Goal: Information Seeking & Learning: Learn about a topic

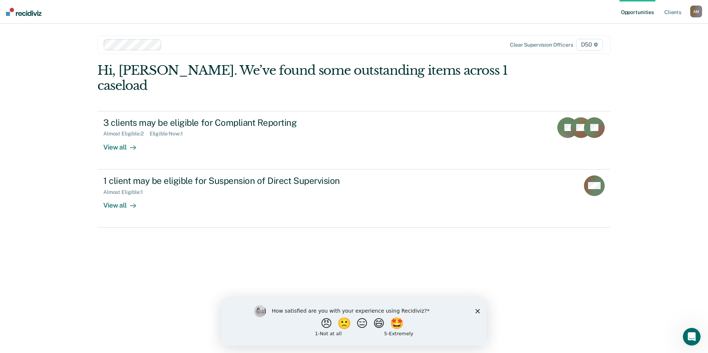
click at [478, 310] on icon "Close survey" at bounding box center [477, 311] width 4 height 4
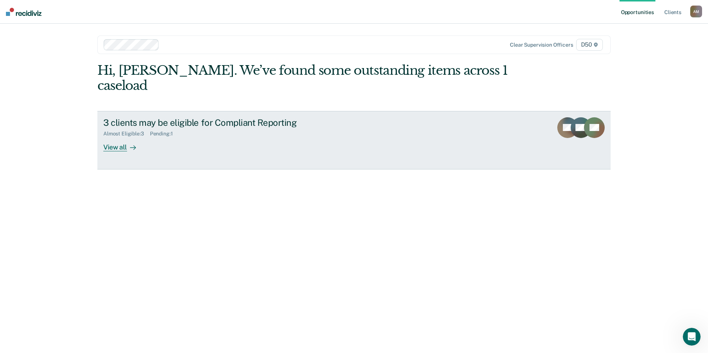
click at [162, 130] on div "3 clients may be eligible for Compliant Reporting Almost Eligible : 3 Pending :…" at bounding box center [242, 134] width 278 height 34
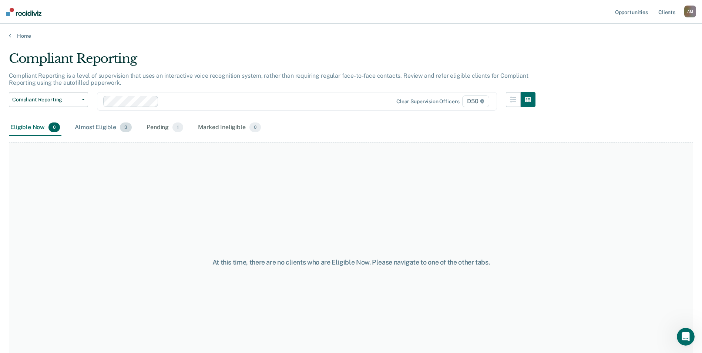
click at [100, 130] on div "Almost Eligible 3" at bounding box center [103, 128] width 60 height 16
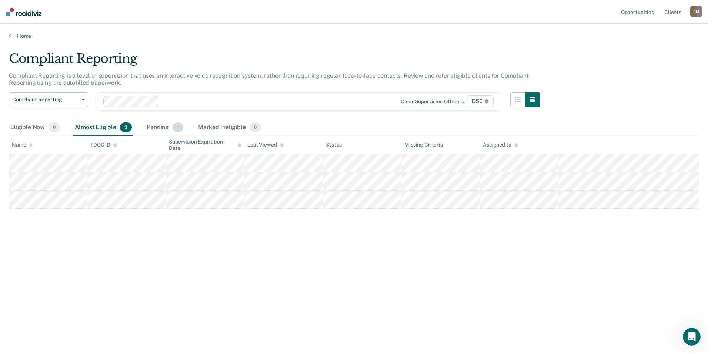
click at [150, 129] on div "Pending 1" at bounding box center [165, 128] width 40 height 16
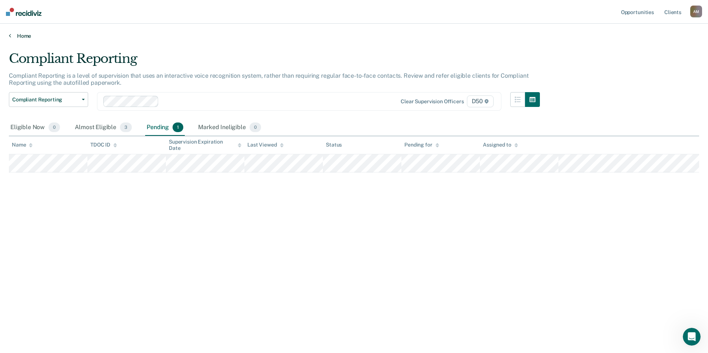
click at [21, 34] on link "Home" at bounding box center [354, 36] width 690 height 7
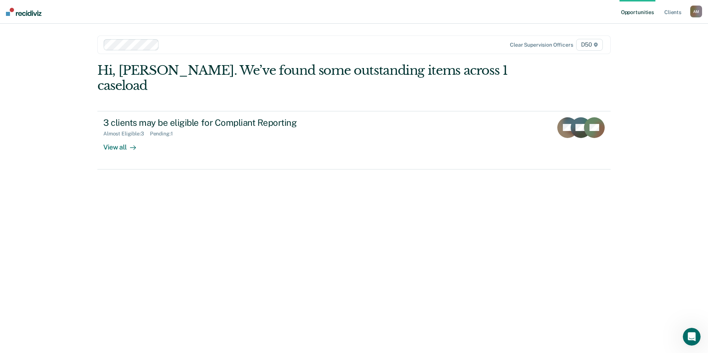
click at [170, 45] on div at bounding box center [307, 44] width 291 height 9
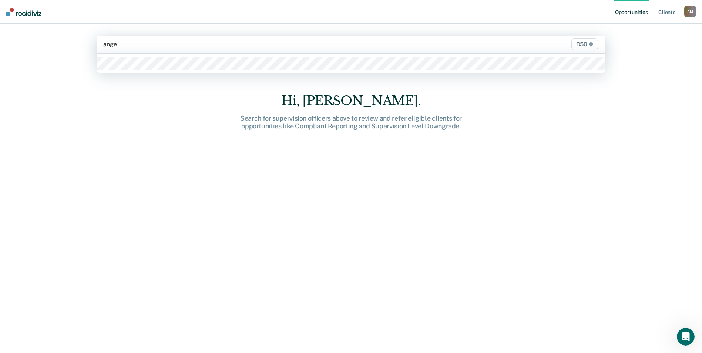
type input "angel"
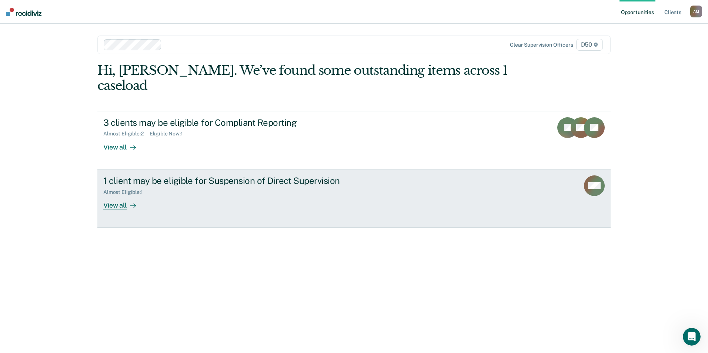
click at [178, 176] on div "1 client may be eligible for Suspension of Direct Supervision" at bounding box center [233, 181] width 260 height 11
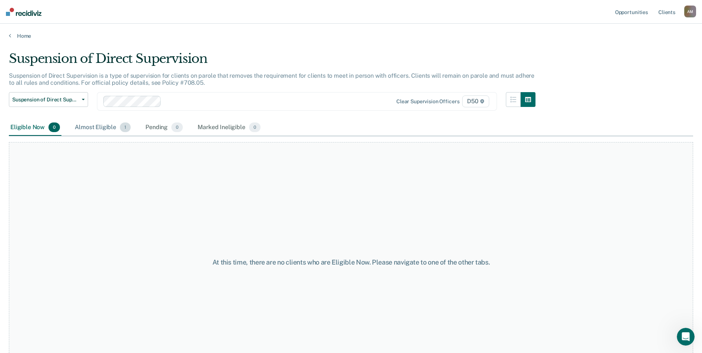
click at [110, 129] on div "Almost Eligible 1" at bounding box center [102, 128] width 59 height 16
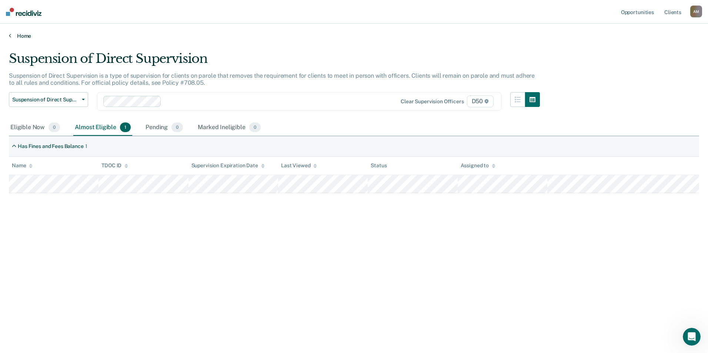
click at [18, 38] on link "Home" at bounding box center [354, 36] width 690 height 7
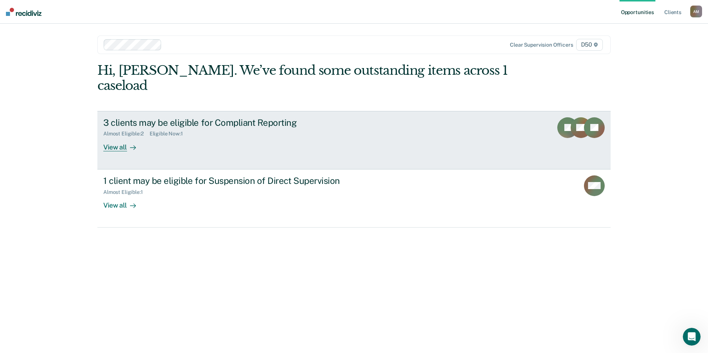
click at [156, 117] on div "3 clients may be eligible for Compliant Reporting" at bounding box center [233, 122] width 260 height 11
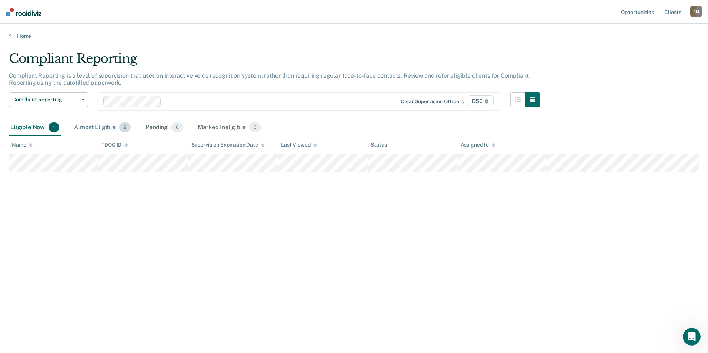
click at [99, 129] on div "Almost Eligible 2" at bounding box center [103, 128] width 60 height 16
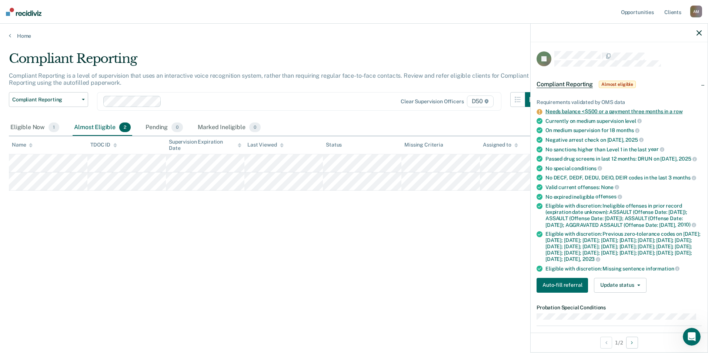
click at [651, 109] on link "Needs balance <$500 or a payment three months in a row" at bounding box center [613, 112] width 137 height 6
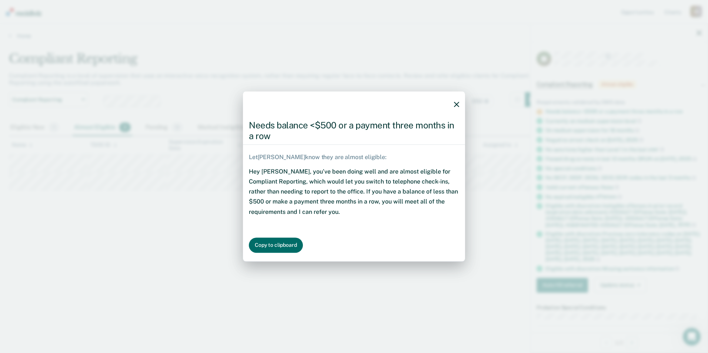
click at [457, 104] on icon "button" at bounding box center [456, 104] width 5 height 5
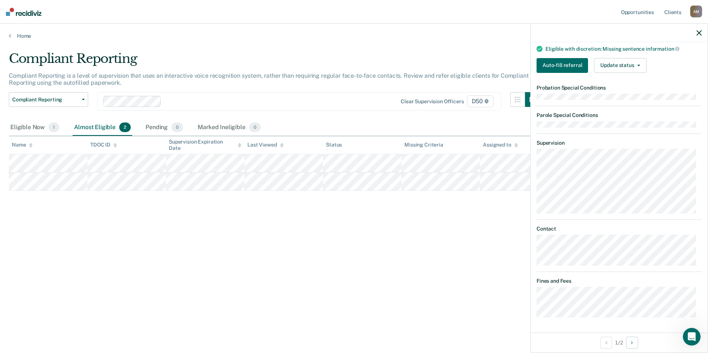
scroll to position [238, 0]
click at [629, 344] on button "Next Opportunity" at bounding box center [632, 343] width 12 height 12
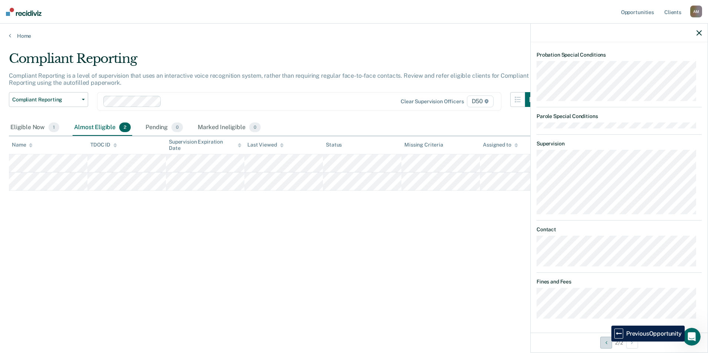
click at [606, 342] on icon "Previous Opportunity" at bounding box center [606, 342] width 2 height 5
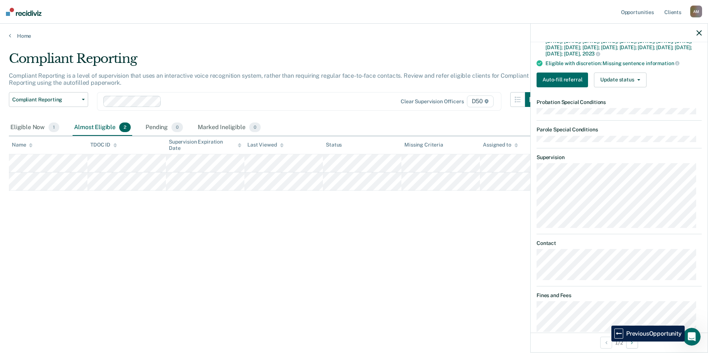
scroll to position [238, 0]
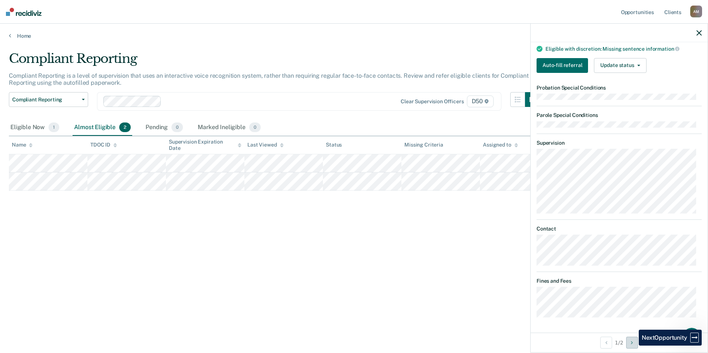
click at [633, 346] on button "Next Opportunity" at bounding box center [632, 343] width 12 height 12
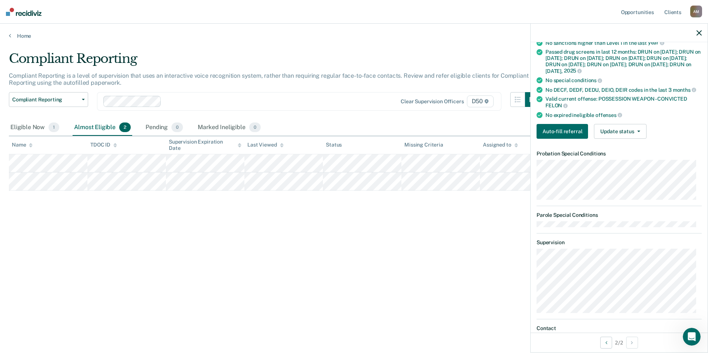
scroll to position [111, 0]
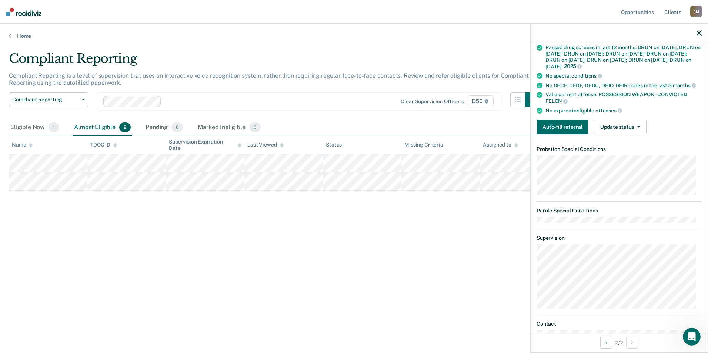
click at [695, 34] on div at bounding box center [619, 33] width 177 height 19
click at [701, 32] on icon "button" at bounding box center [699, 32] width 5 height 5
